Goal: Transaction & Acquisition: Book appointment/travel/reservation

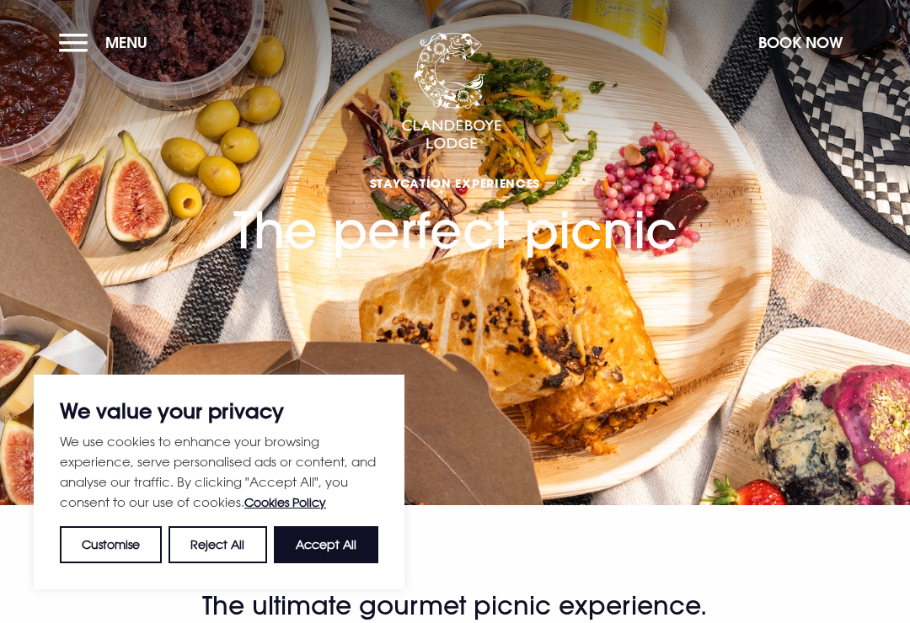
click at [348, 540] on button "Accept All" at bounding box center [326, 545] width 104 height 37
checkbox input "true"
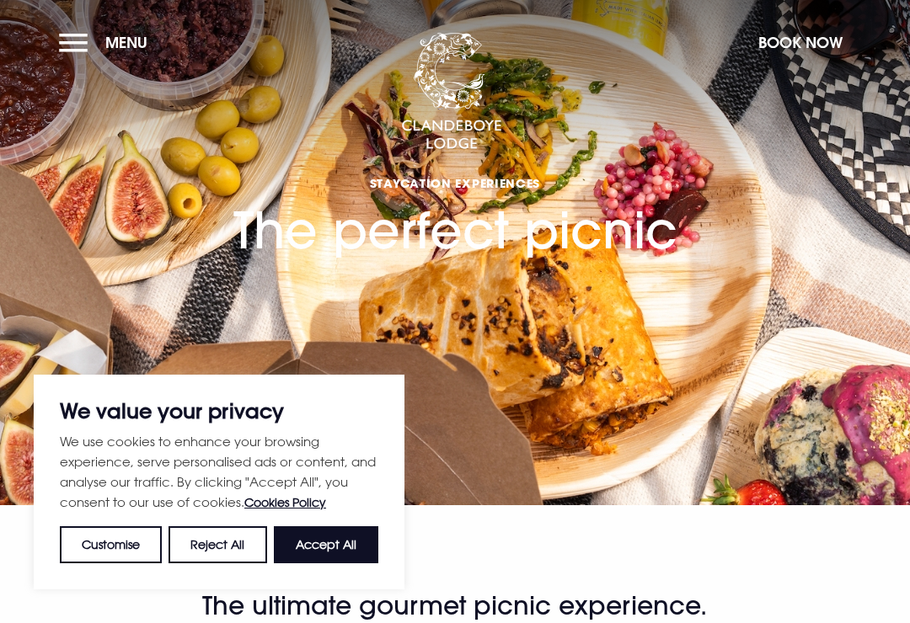
checkbox input "true"
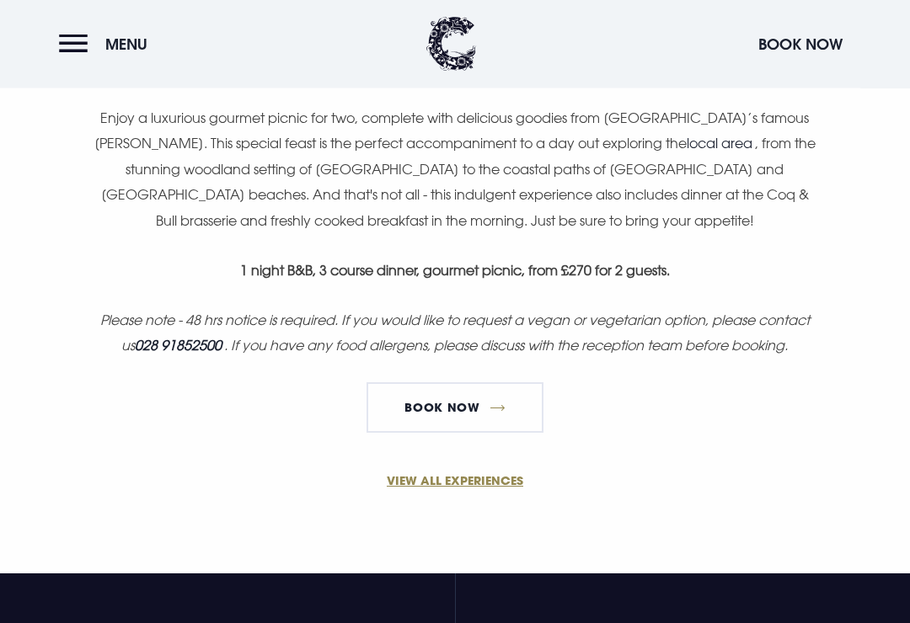
scroll to position [1100, 0]
click at [462, 429] on link "Book Now" at bounding box center [455, 408] width 177 height 51
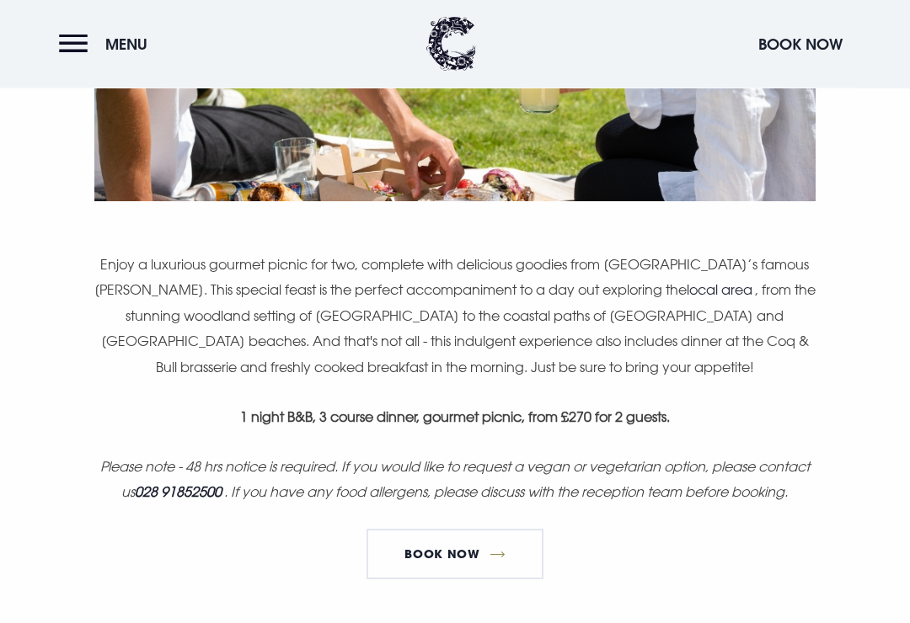
scroll to position [950, 0]
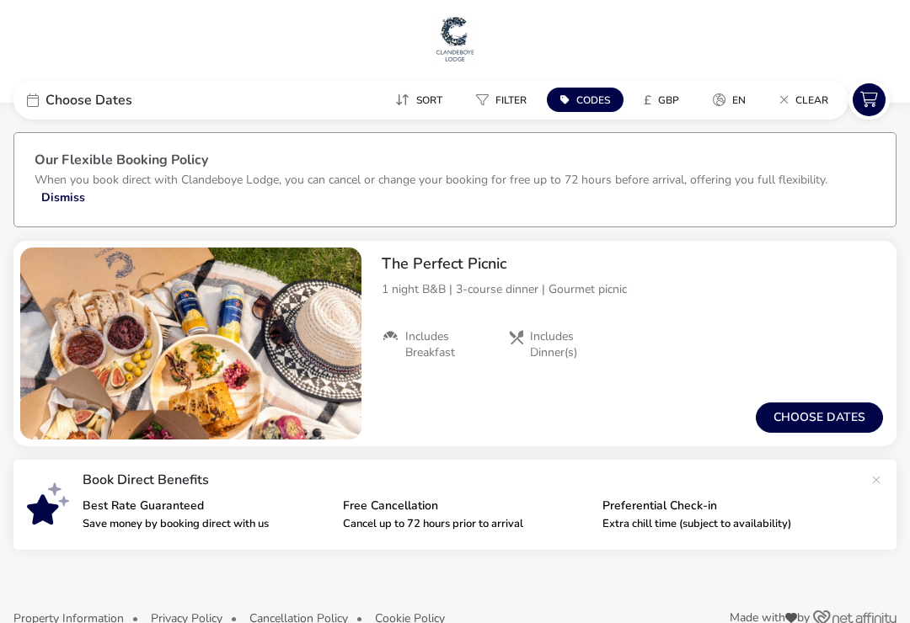
click at [834, 425] on button "Choose dates" at bounding box center [819, 418] width 127 height 30
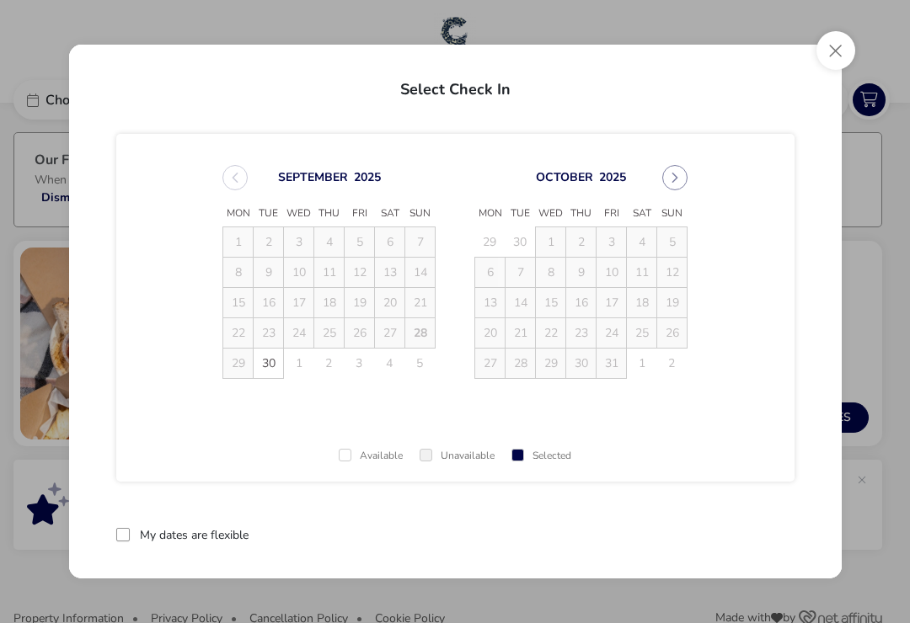
click at [672, 180] on icon "Next Month" at bounding box center [675, 178] width 12 height 12
click at [334, 299] on td "16" at bounding box center [329, 303] width 30 height 30
click at [334, 313] on td "16" at bounding box center [329, 303] width 30 height 30
click at [331, 313] on td "16" at bounding box center [329, 303] width 30 height 30
click at [616, 328] on td "21" at bounding box center [612, 333] width 30 height 30
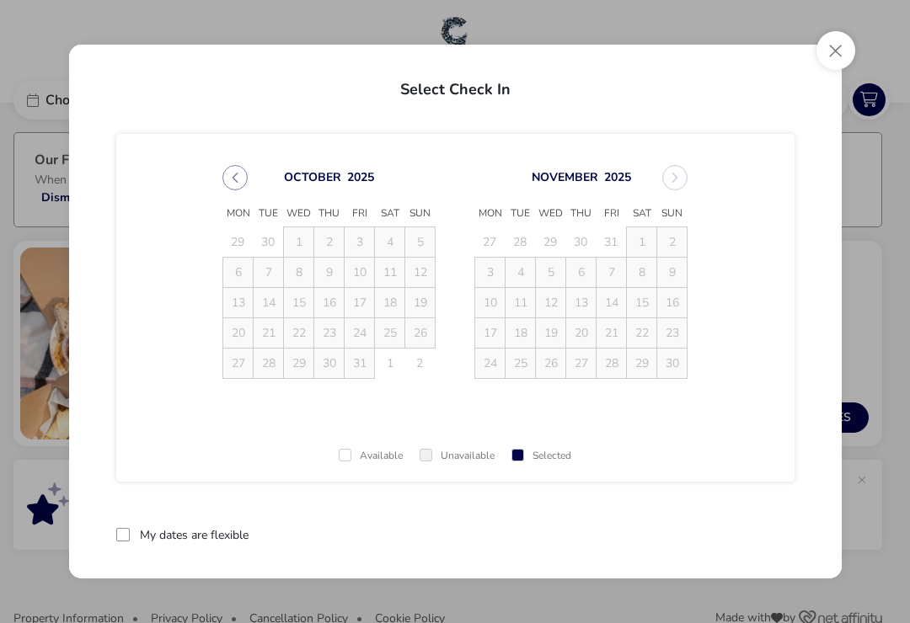
click at [838, 57] on button "Close" at bounding box center [835, 50] width 39 height 39
